Goal: Contribute content: Contribute content

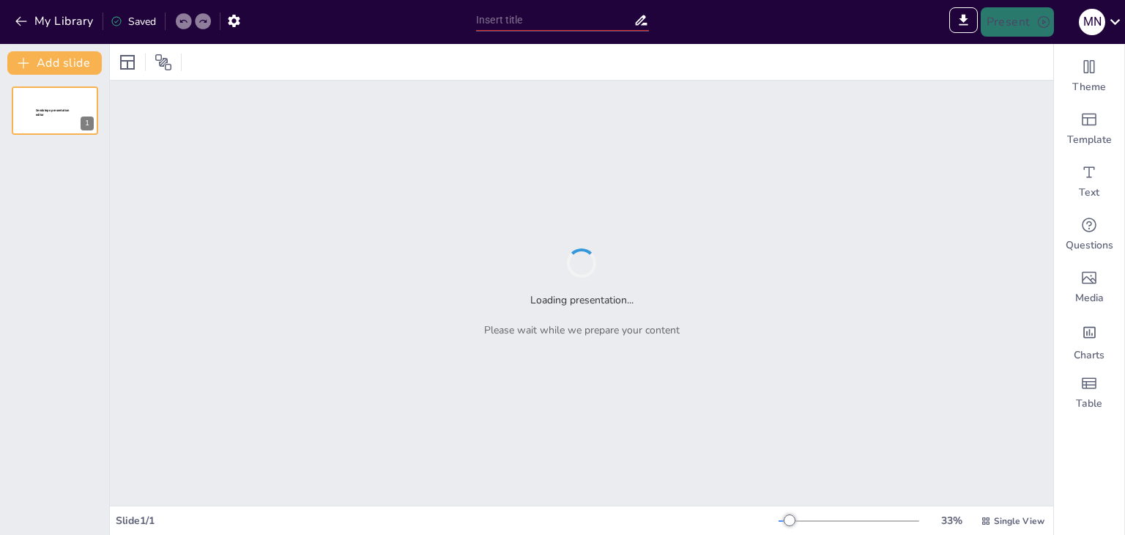
type input "Антропогенез і соціогенез: Біологічні та соціальні аспекти становлення Homo sap…"
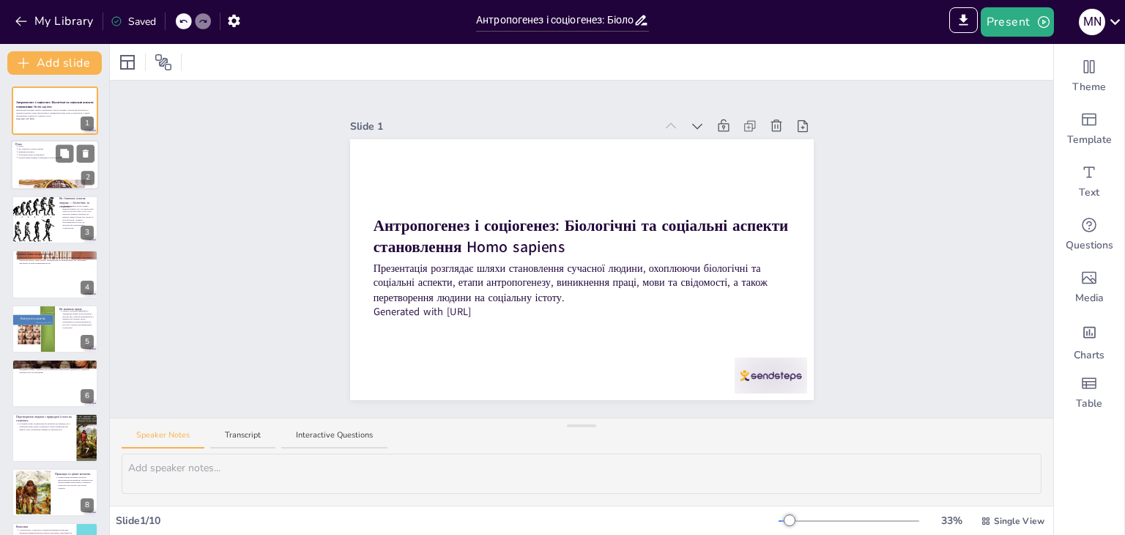
click at [34, 162] on div at bounding box center [55, 166] width 88 height 50
type textarea "Цей пункт підкреслює структуру презентації, що допомагає слухачам зрозуміти, як…"
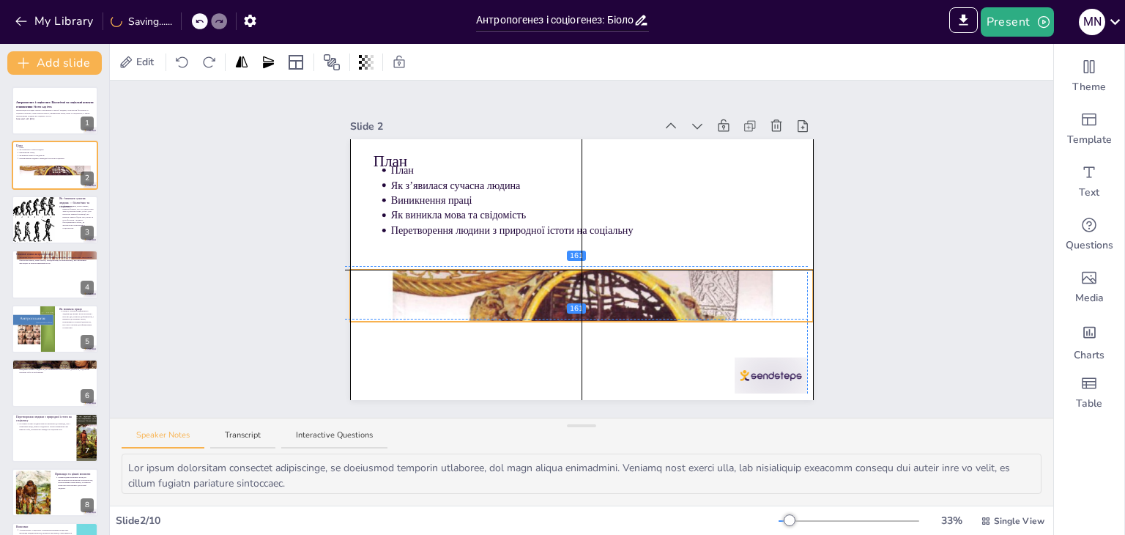
drag, startPoint x: 503, startPoint y: 376, endPoint x: 498, endPoint y: 300, distance: 76.3
click at [498, 300] on div at bounding box center [582, 296] width 464 height 618
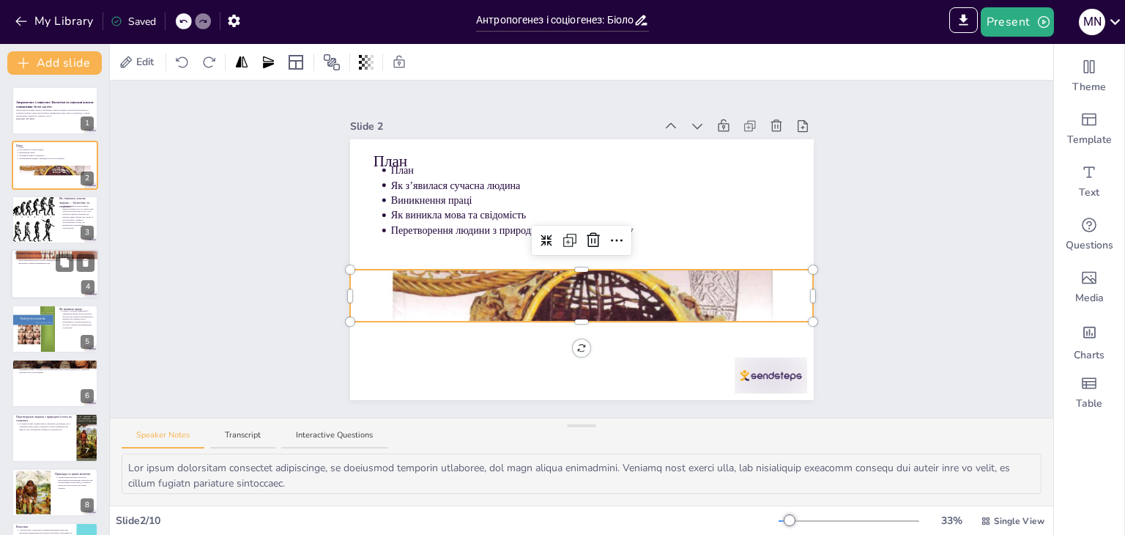
click at [29, 267] on div at bounding box center [55, 274] width 88 height 50
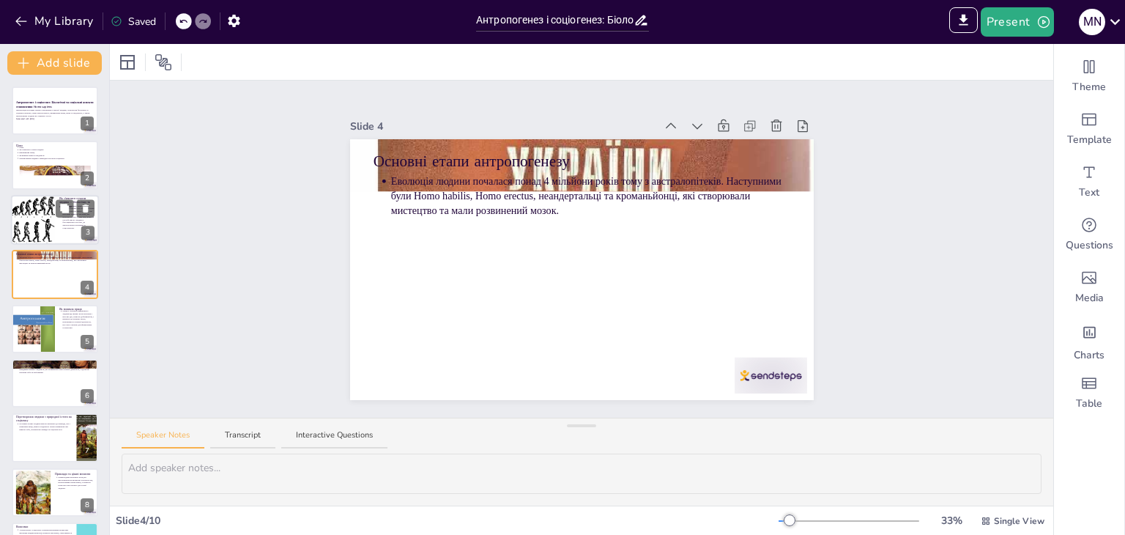
click at [44, 234] on div at bounding box center [34, 220] width 48 height 50
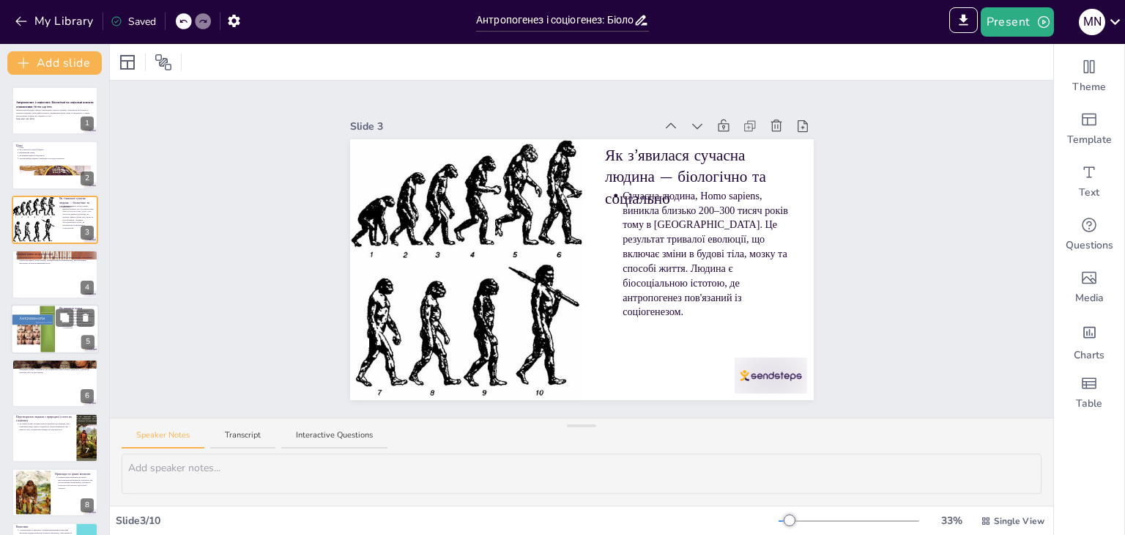
click at [45, 323] on div at bounding box center [33, 329] width 44 height 59
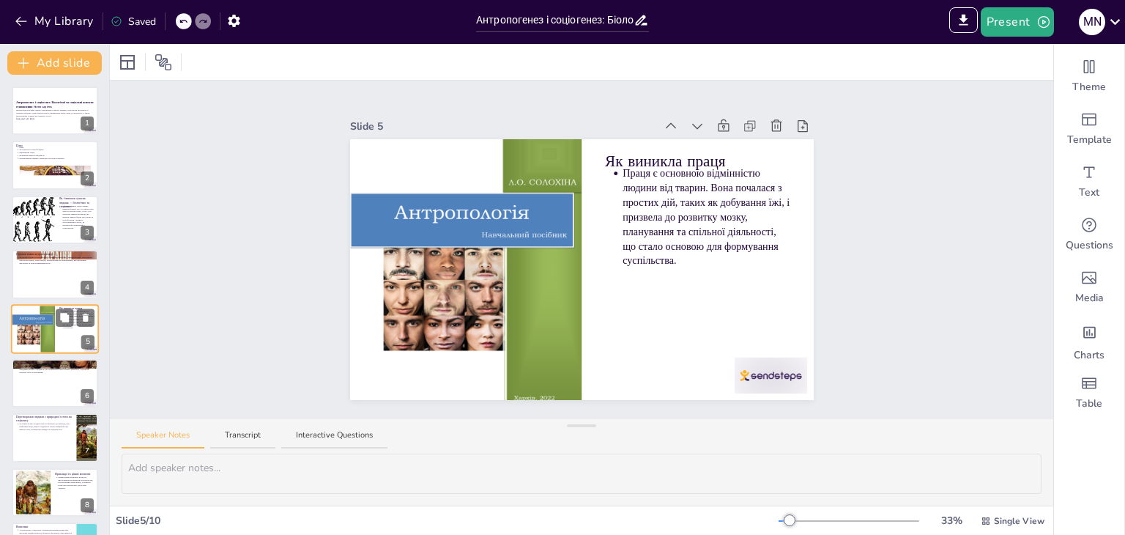
scroll to position [23, 0]
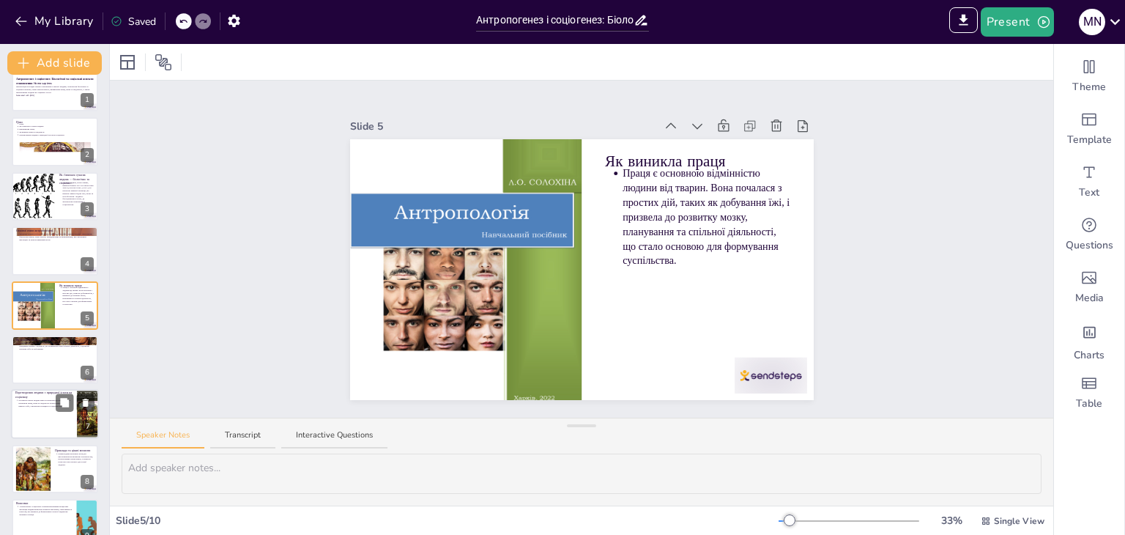
click at [59, 391] on p "Перетворення людини з природної істоти на соціальну" at bounding box center [43, 395] width 57 height 8
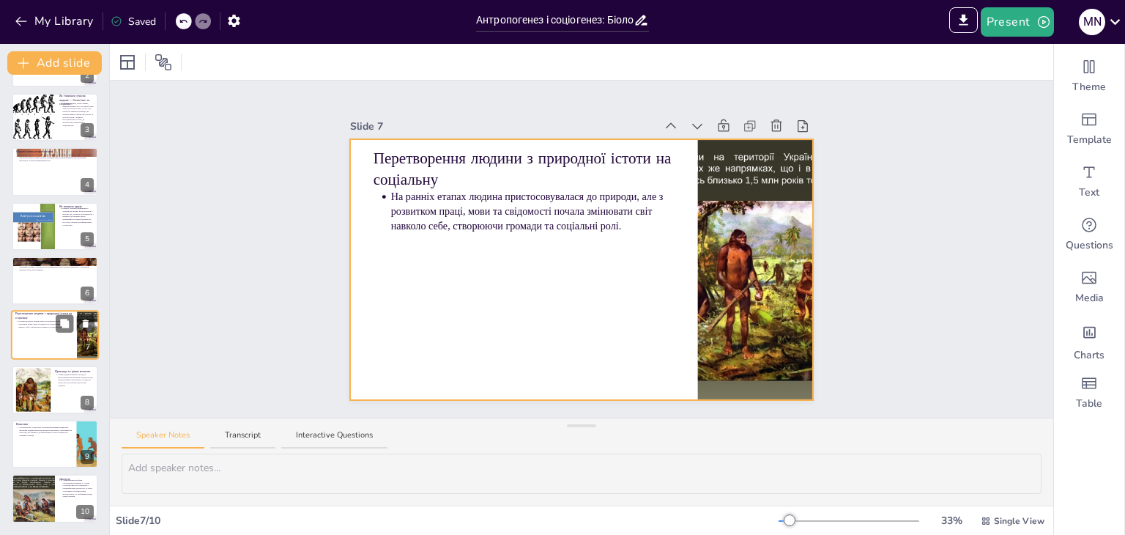
click at [47, 341] on div at bounding box center [55, 336] width 88 height 50
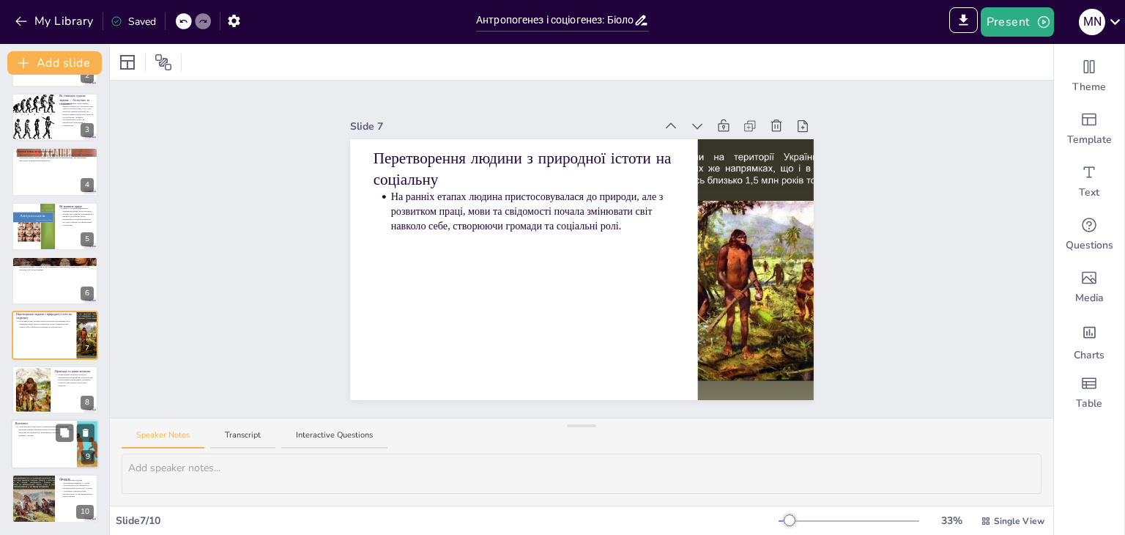
click at [23, 453] on div at bounding box center [55, 444] width 88 height 50
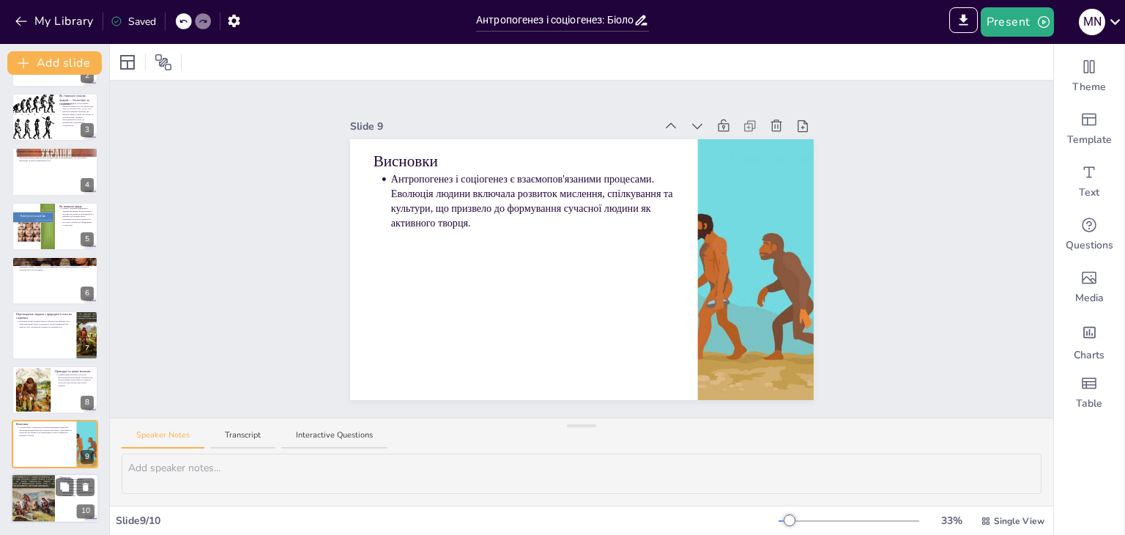
click at [16, 489] on div at bounding box center [33, 499] width 66 height 50
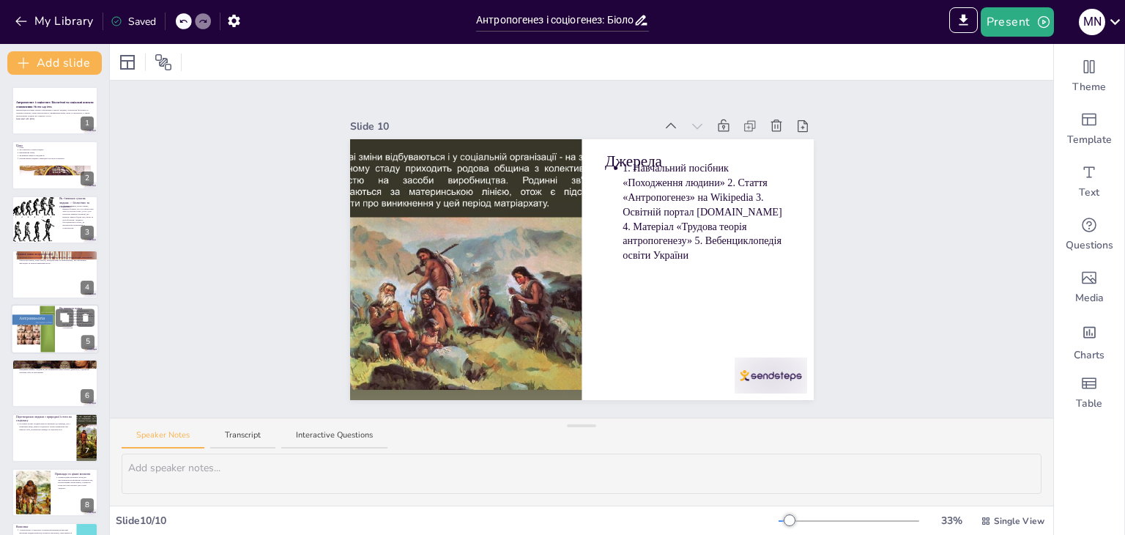
scroll to position [0, 0]
click at [15, 285] on div at bounding box center [55, 274] width 88 height 50
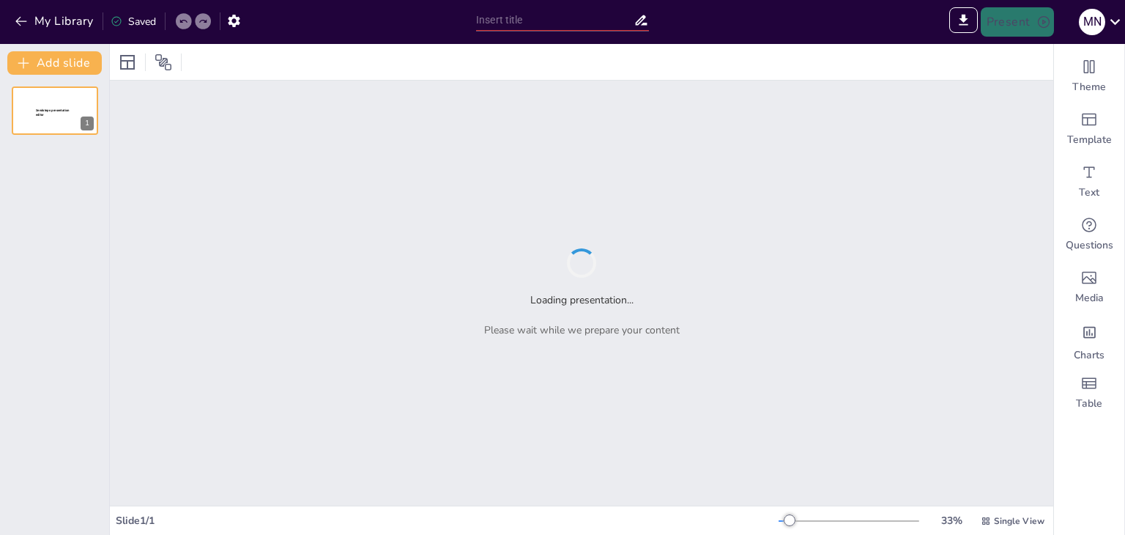
type input "Imported Заг.псих. Баховська.pptx"
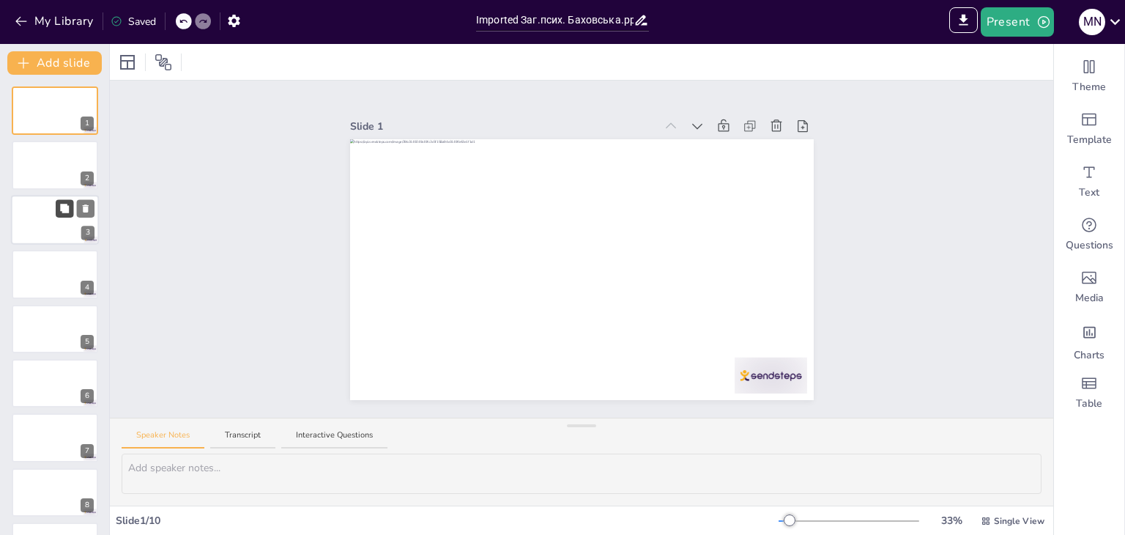
click at [73, 210] on button at bounding box center [65, 208] width 18 height 18
click at [58, 118] on div at bounding box center [55, 111] width 88 height 50
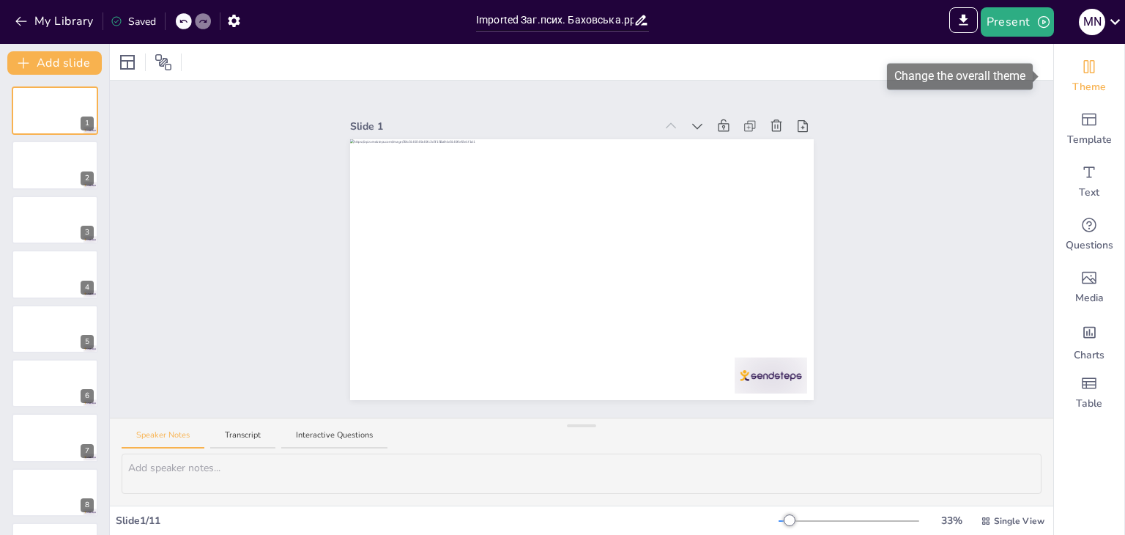
click at [1099, 69] on div "Theme" at bounding box center [1089, 76] width 70 height 53
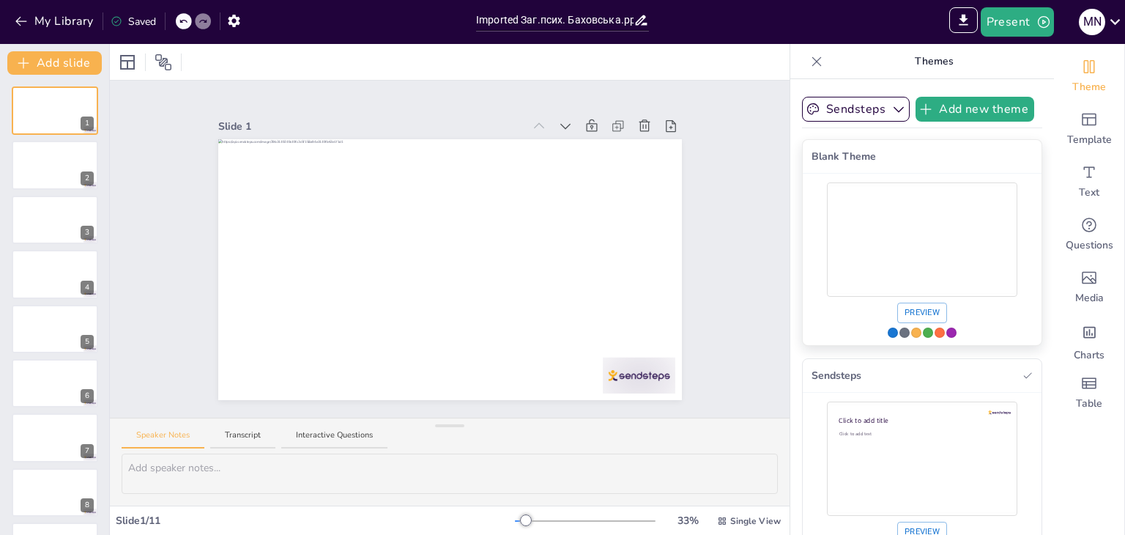
click at [899, 332] on div "Use theme Blank Theme" at bounding box center [904, 332] width 10 height 10
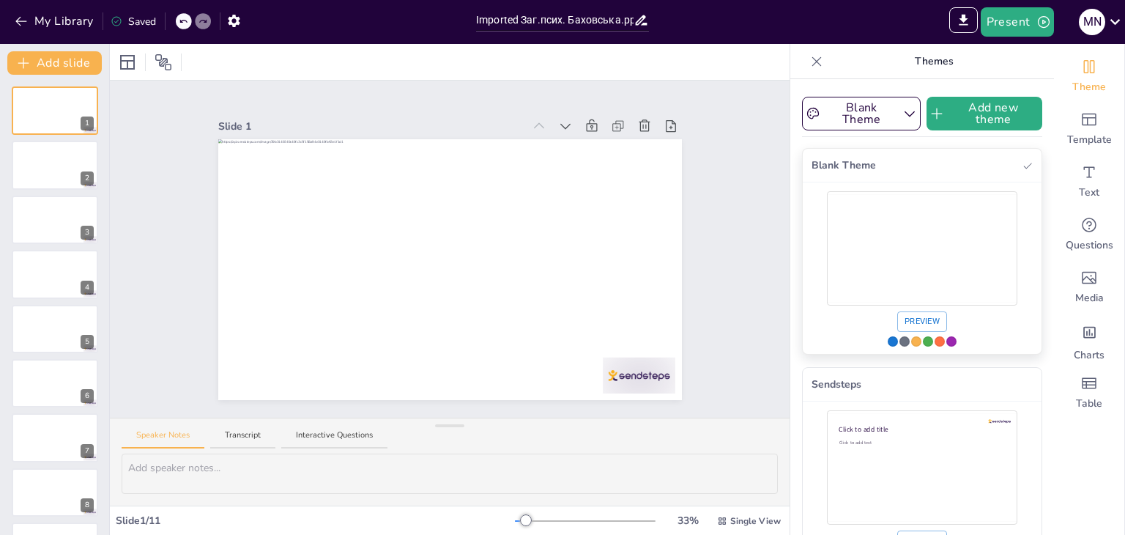
click at [888, 337] on div "Use theme Blank Theme" at bounding box center [893, 341] width 10 height 10
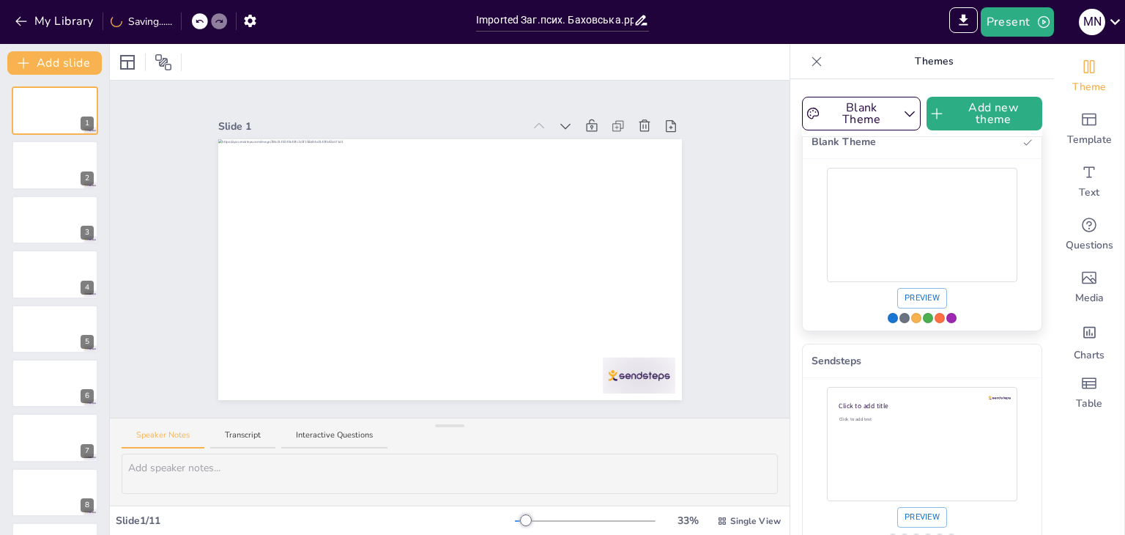
scroll to position [48, 0]
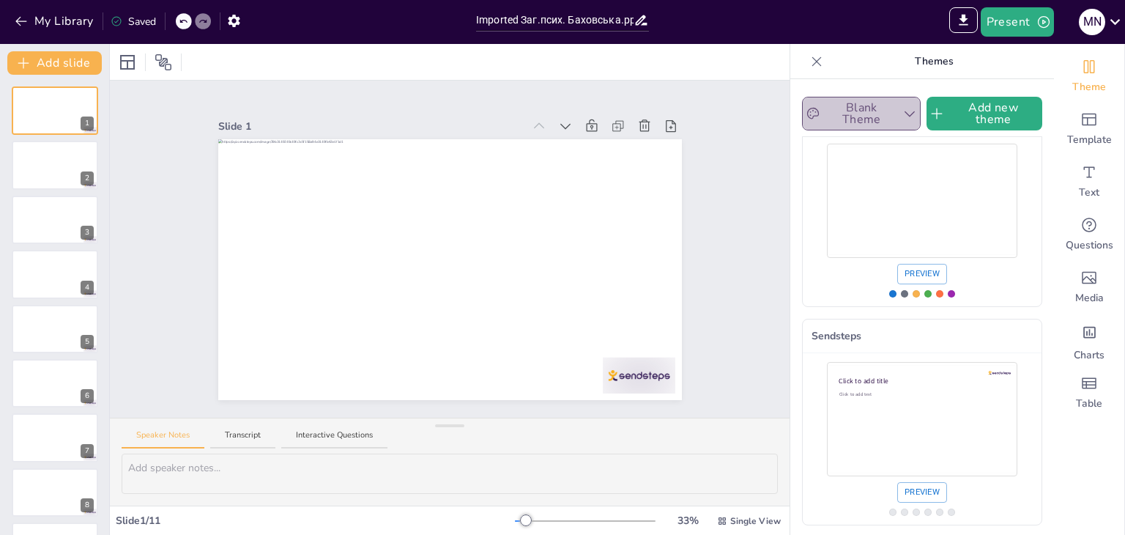
click at [871, 119] on button "Blank Theme" at bounding box center [861, 114] width 119 height 34
click at [854, 193] on span "Sendsteps" at bounding box center [858, 198] width 48 height 15
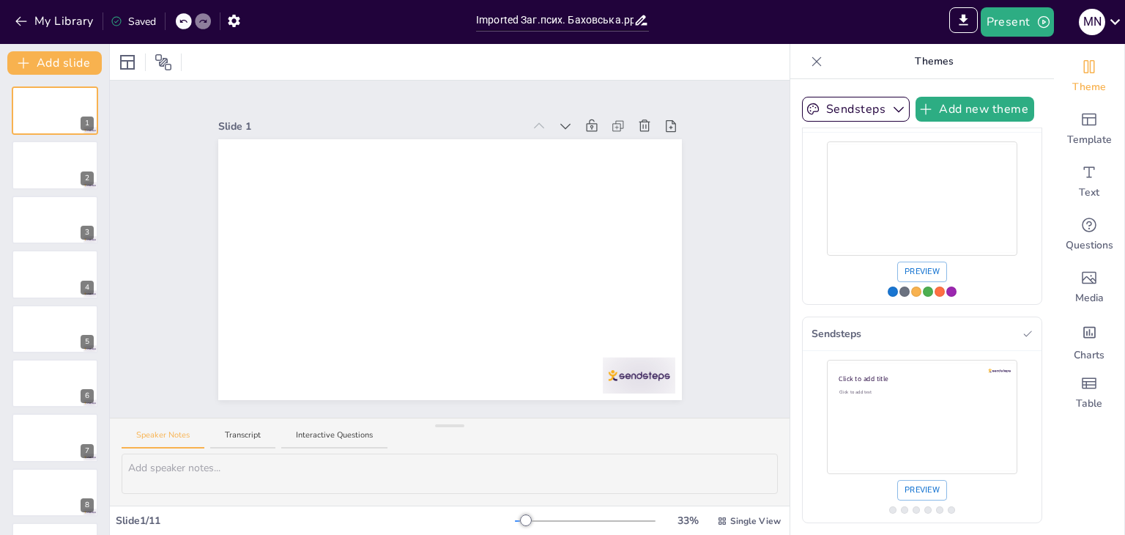
scroll to position [40, 0]
click at [933, 453] on div "Click to add text" at bounding box center [920, 425] width 162 height 70
click at [930, 511] on div "Use theme Sendsteps" at bounding box center [922, 511] width 66 height 7
click at [877, 105] on button "Sendsteps" at bounding box center [856, 109] width 108 height 25
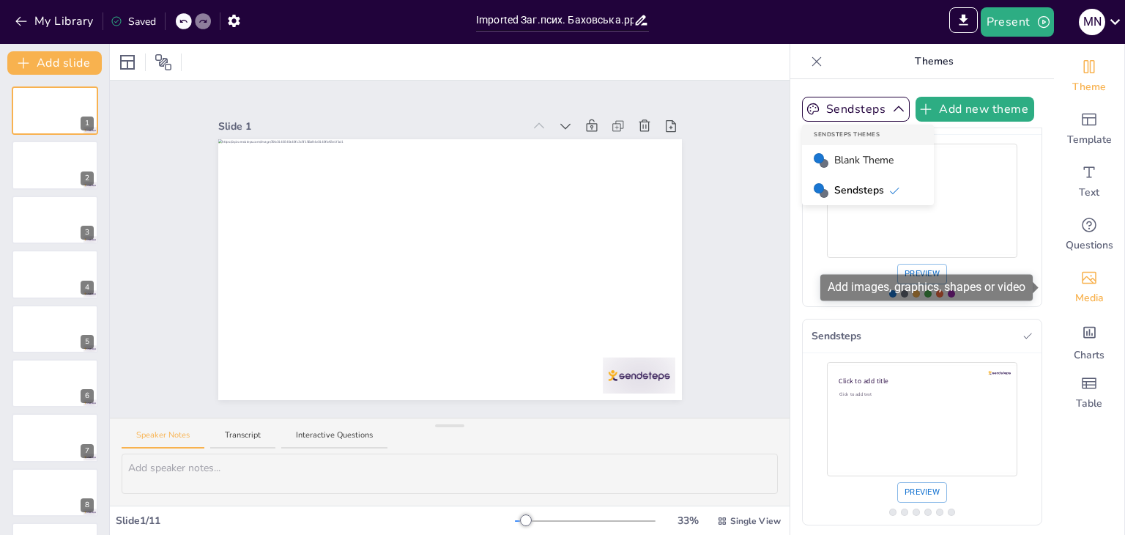
click at [1078, 267] on div "Media" at bounding box center [1089, 287] width 70 height 53
